Goal: Task Accomplishment & Management: Complete application form

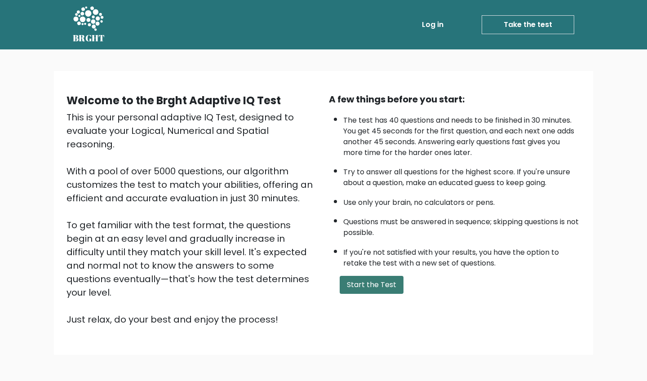
click at [353, 294] on button "Start the Test" at bounding box center [372, 285] width 64 height 18
click at [349, 294] on button "Start the Test" at bounding box center [372, 285] width 64 height 18
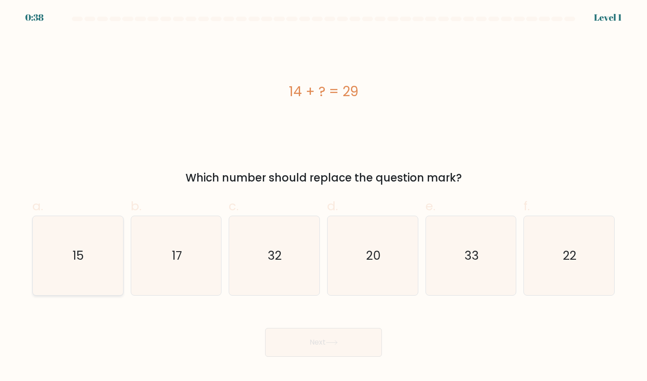
click at [118, 240] on icon "15" at bounding box center [78, 256] width 80 height 80
click at [324, 196] on input "a. 15" at bounding box center [324, 194] width 0 height 6
radio input "true"
click at [316, 334] on button "Next" at bounding box center [323, 342] width 117 height 29
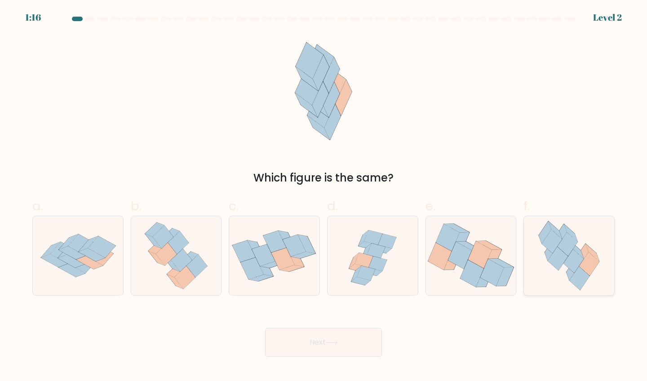
click at [545, 245] on icon at bounding box center [552, 242] width 20 height 24
click at [324, 196] on input "f." at bounding box center [324, 194] width 0 height 6
radio input "true"
click at [323, 339] on button "Next" at bounding box center [323, 342] width 117 height 29
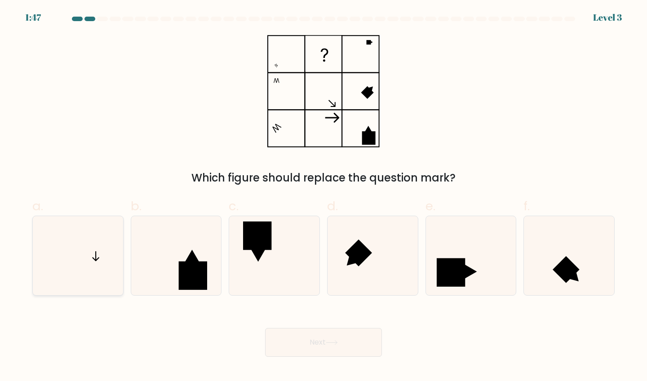
click at [83, 224] on icon at bounding box center [78, 256] width 80 height 80
click at [324, 196] on input "a." at bounding box center [324, 194] width 0 height 6
radio input "true"
click at [304, 341] on button "Next" at bounding box center [323, 342] width 117 height 29
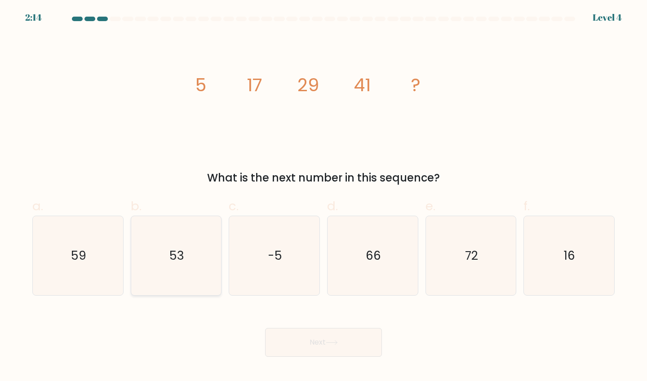
click at [169, 253] on icon "53" at bounding box center [177, 256] width 80 height 80
click at [324, 196] on input "b. 53" at bounding box center [324, 194] width 0 height 6
radio input "true"
click at [281, 337] on button "Next" at bounding box center [323, 342] width 117 height 29
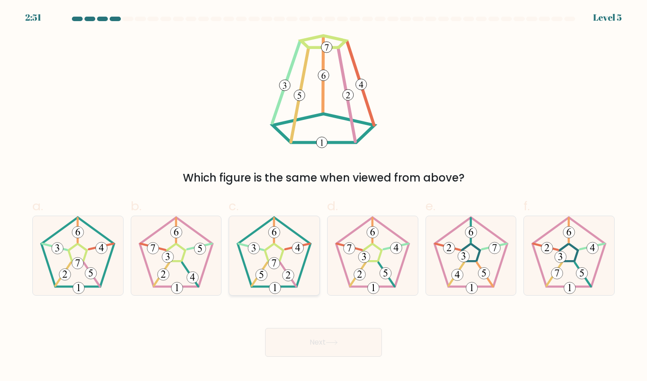
click at [294, 272] on icon at bounding box center [275, 256] width 80 height 80
click at [324, 196] on input "c." at bounding box center [324, 194] width 0 height 6
radio input "true"
click at [297, 340] on button "Next" at bounding box center [323, 342] width 117 height 29
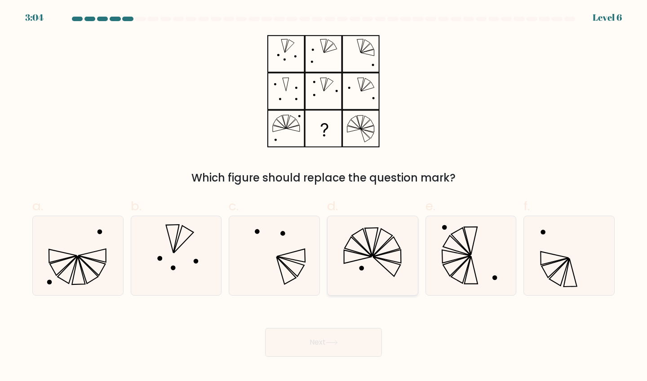
click at [341, 261] on icon at bounding box center [373, 256] width 80 height 80
click at [324, 196] on input "d." at bounding box center [324, 194] width 0 height 6
radio input "true"
click at [299, 350] on button "Next" at bounding box center [323, 342] width 117 height 29
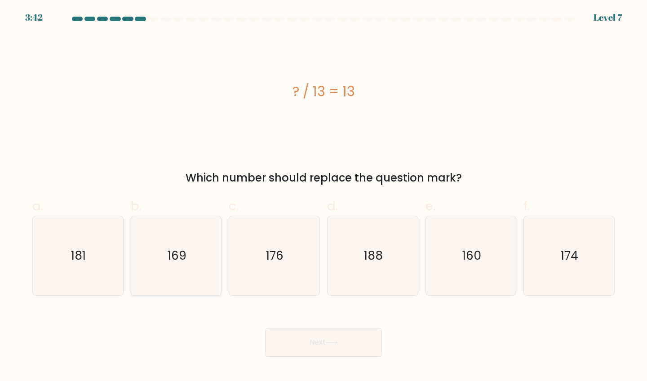
click at [167, 260] on icon "169" at bounding box center [177, 256] width 80 height 80
click at [324, 196] on input "b. 169" at bounding box center [324, 194] width 0 height 6
radio input "true"
click at [307, 346] on button "Next" at bounding box center [323, 342] width 117 height 29
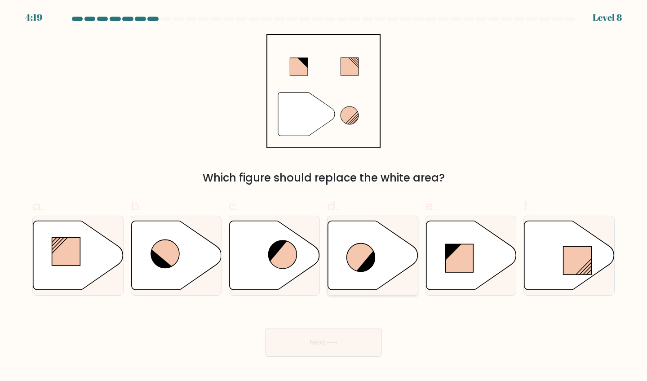
click at [354, 265] on icon at bounding box center [361, 257] width 28 height 28
click at [324, 196] on input "d." at bounding box center [324, 194] width 0 height 6
radio input "true"
click at [298, 340] on button "Next" at bounding box center [323, 342] width 117 height 29
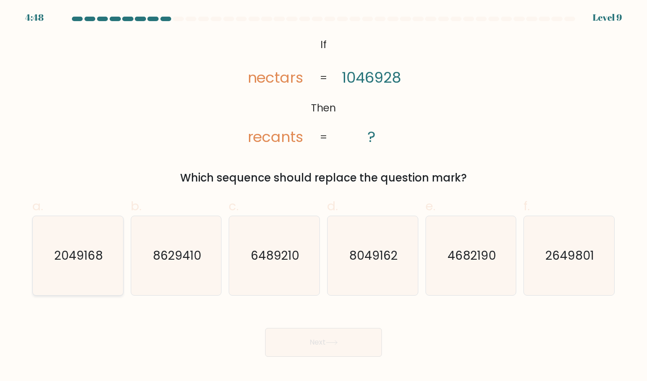
click at [85, 244] on icon "2049168" at bounding box center [78, 256] width 80 height 80
click at [324, 196] on input "a. 2049168" at bounding box center [324, 194] width 0 height 6
radio input "true"
click at [303, 329] on button "Next" at bounding box center [323, 342] width 117 height 29
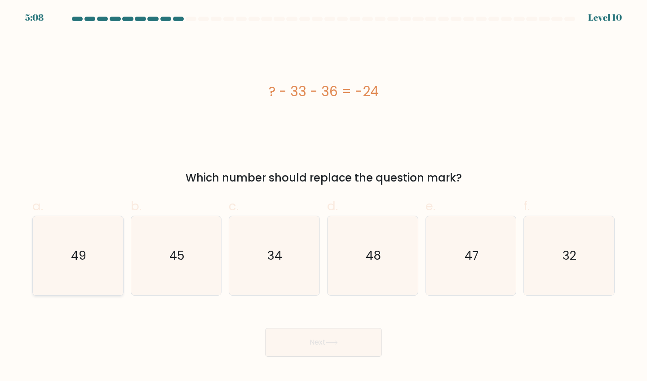
click at [98, 262] on icon "49" at bounding box center [78, 256] width 80 height 80
click at [324, 196] on input "a. 49" at bounding box center [324, 194] width 0 height 6
radio input "true"
click at [385, 240] on icon "48" at bounding box center [373, 256] width 80 height 80
click at [324, 196] on input "d. 48" at bounding box center [324, 194] width 0 height 6
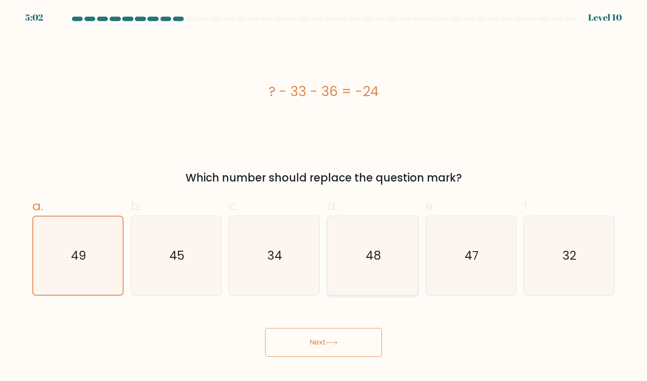
radio input "true"
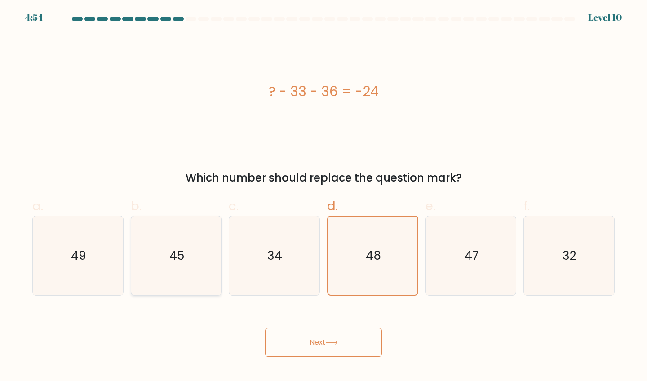
click at [214, 268] on icon "45" at bounding box center [177, 256] width 80 height 80
click at [324, 196] on input "b. 45" at bounding box center [324, 194] width 0 height 6
radio input "true"
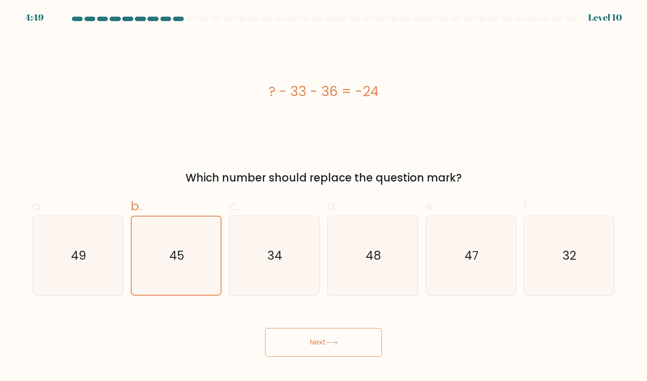
click at [297, 347] on button "Next" at bounding box center [323, 342] width 117 height 29
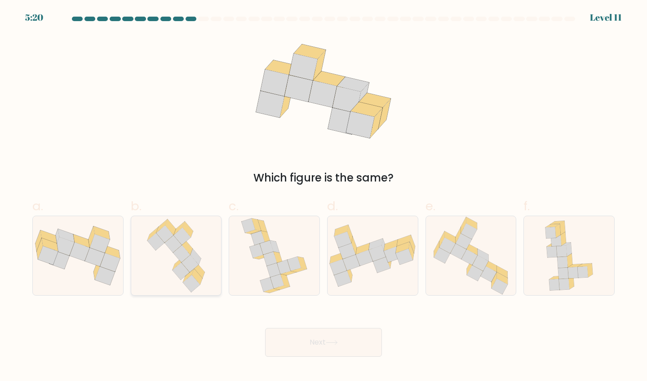
click at [187, 275] on icon at bounding box center [188, 275] width 11 height 13
click at [324, 196] on input "b." at bounding box center [324, 194] width 0 height 6
radio input "true"
click at [372, 343] on button "Next" at bounding box center [323, 342] width 117 height 29
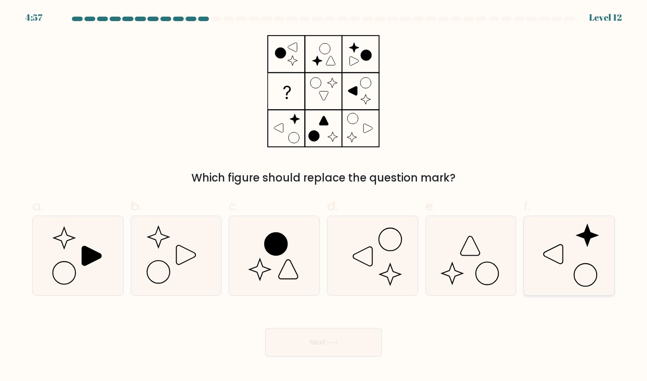
click at [560, 239] on icon at bounding box center [569, 256] width 80 height 80
click at [324, 196] on input "f." at bounding box center [324, 194] width 0 height 6
radio input "true"
click at [316, 339] on button "Next" at bounding box center [323, 342] width 117 height 29
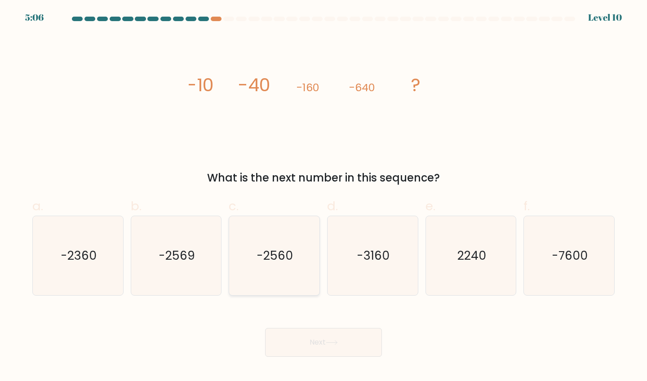
click at [262, 254] on text "-2560" at bounding box center [275, 255] width 36 height 17
click at [324, 196] on input "c. -2560" at bounding box center [324, 194] width 0 height 6
radio input "true"
click at [305, 335] on button "Next" at bounding box center [323, 342] width 117 height 29
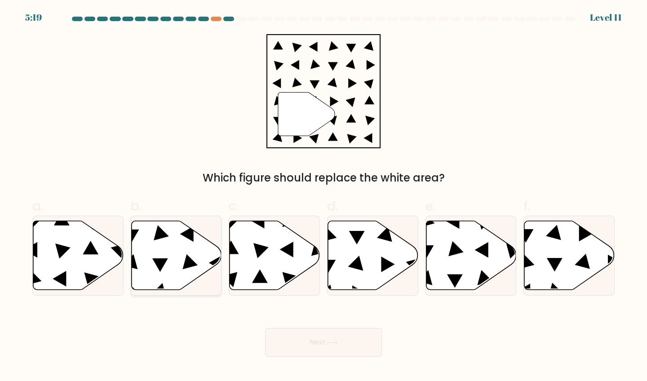
click at [193, 251] on icon at bounding box center [176, 255] width 90 height 69
click at [324, 196] on input "b." at bounding box center [324, 194] width 0 height 6
radio input "true"
click at [305, 344] on button "Next" at bounding box center [323, 342] width 117 height 29
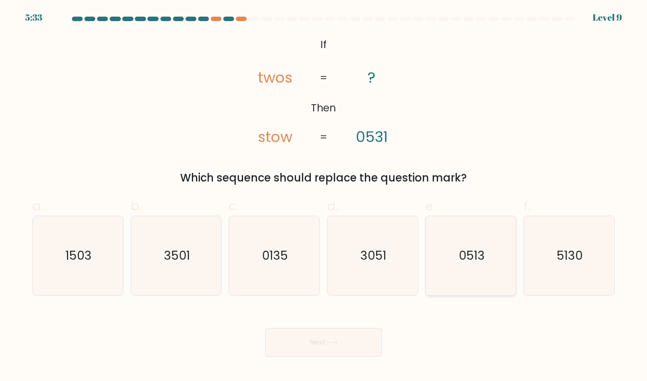
click at [511, 253] on icon "0513" at bounding box center [471, 256] width 80 height 80
click at [324, 196] on input "e. 0513" at bounding box center [324, 194] width 0 height 6
radio input "true"
click at [317, 330] on button "Next" at bounding box center [323, 342] width 117 height 29
